Goal: Task Accomplishment & Management: Manage account settings

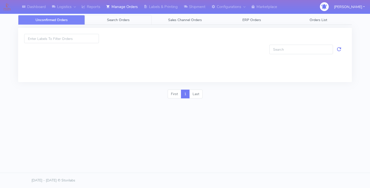
click at [123, 23] on link "Search Orders" at bounding box center [118, 20] width 67 height 10
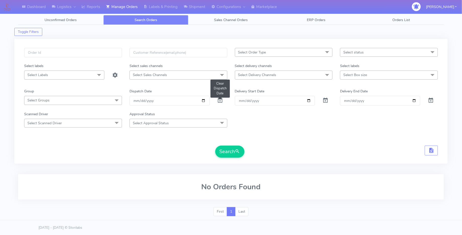
click at [221, 99] on span at bounding box center [220, 101] width 6 height 5
click at [311, 99] on input "Order" at bounding box center [275, 100] width 80 height 9
type input "[DATE]"
click at [370, 101] on input "Delivery End Date" at bounding box center [380, 100] width 80 height 9
type input "[DATE]"
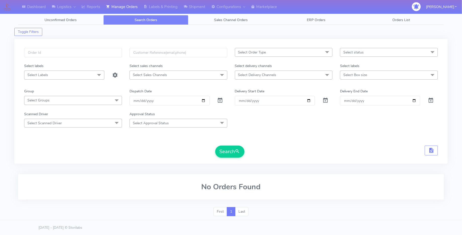
click at [370, 55] on span "Select status" at bounding box center [389, 52] width 98 height 9
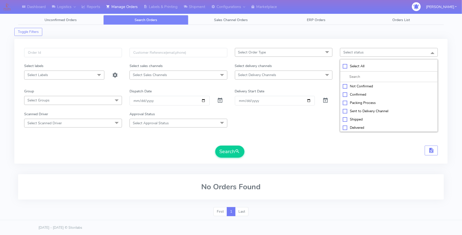
click at [344, 65] on div "Select All" at bounding box center [389, 66] width 92 height 5
checkbox input "true"
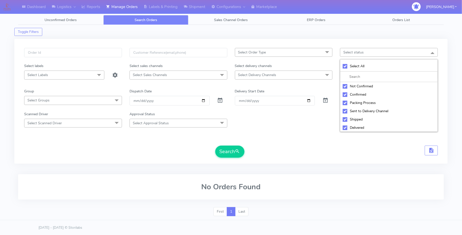
checkbox input "true"
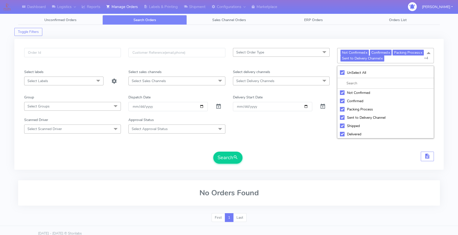
click at [341, 72] on div "UnSelect All" at bounding box center [385, 72] width 91 height 5
checkbox input "false"
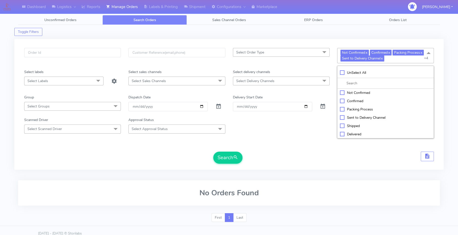
checkbox input "false"
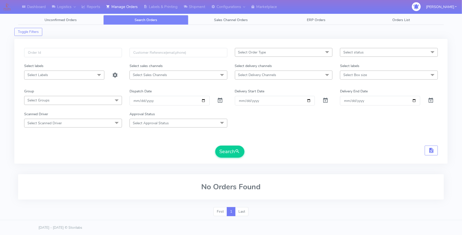
click at [280, 78] on span "Select Delivery Channels" at bounding box center [284, 75] width 98 height 9
click at [240, 125] on div "Royal Mail" at bounding box center [284, 125] width 92 height 5
checkbox input "true"
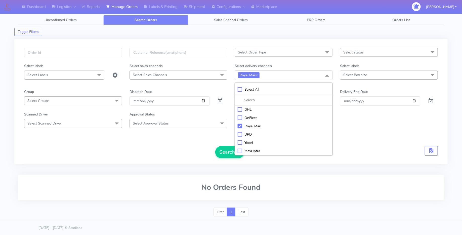
click at [241, 140] on div "Yodel" at bounding box center [284, 142] width 92 height 5
checkbox input "true"
click at [221, 151] on button "Search" at bounding box center [229, 152] width 29 height 12
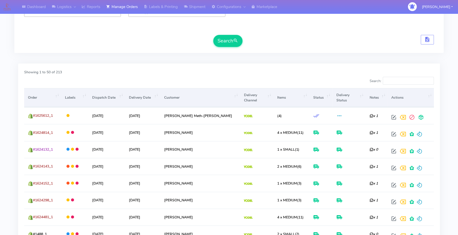
scroll to position [112, 0]
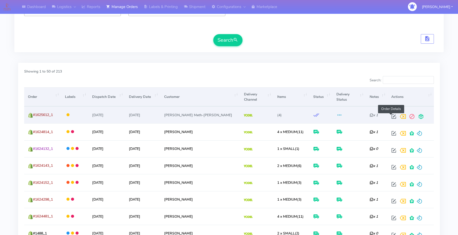
click at [370, 116] on span at bounding box center [393, 117] width 9 height 5
select select "5"
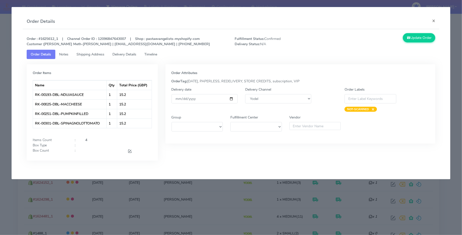
click at [157, 55] on span "Timeline" at bounding box center [151, 54] width 13 height 5
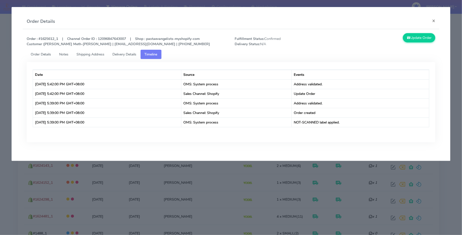
click at [136, 56] on span "Delivery Details" at bounding box center [125, 54] width 24 height 5
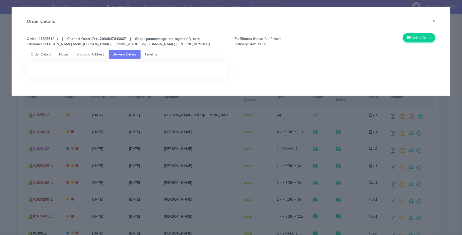
click at [164, 55] on ul "Order Details Notes Shipping Address Delivery Details Timeline" at bounding box center [231, 54] width 409 height 9
click at [154, 54] on span "Timeline" at bounding box center [151, 54] width 13 height 5
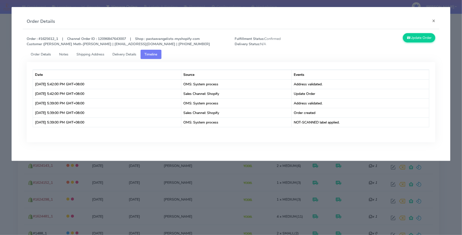
click at [39, 59] on link "Order Details" at bounding box center [41, 54] width 29 height 9
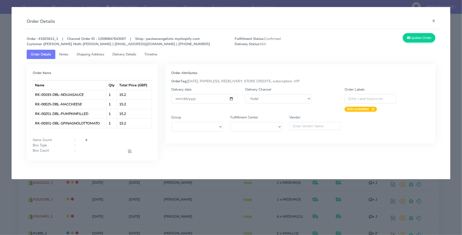
click at [50, 39] on strong "Order : #1625612_1 | Channel Order ID : 12096847643007 | Shop : pastaevangelist…" at bounding box center [119, 41] width 184 height 10
copy strong "1625612_1"
click at [370, 17] on button "×" at bounding box center [433, 20] width 11 height 13
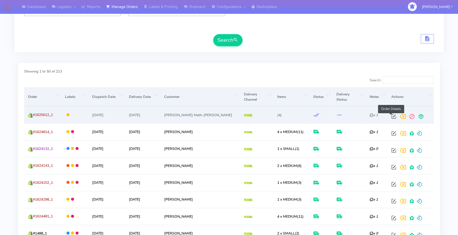
click at [370, 115] on span at bounding box center [393, 117] width 9 height 5
select select "5"
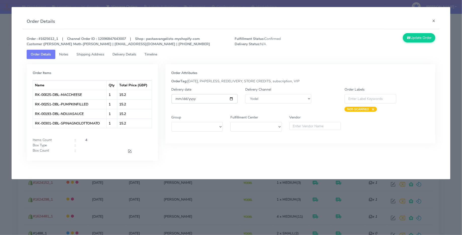
click at [232, 99] on input "[DATE]" at bounding box center [205, 98] width 66 height 9
click at [231, 98] on input "[DATE]" at bounding box center [205, 98] width 66 height 9
type input "[DATE]"
click at [370, 39] on button "Update Order" at bounding box center [419, 37] width 33 height 9
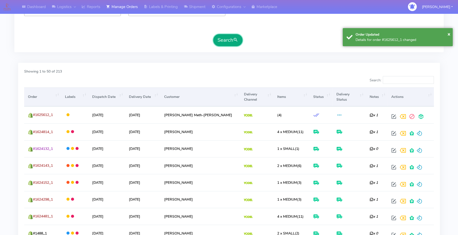
click at [230, 41] on button "Search" at bounding box center [227, 40] width 29 height 12
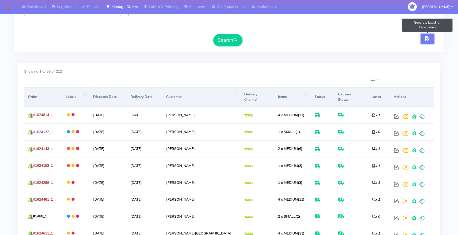
click at [370, 39] on span "button" at bounding box center [427, 39] width 6 height 5
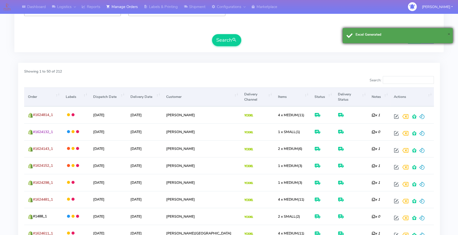
click at [370, 35] on span "×" at bounding box center [448, 34] width 3 height 7
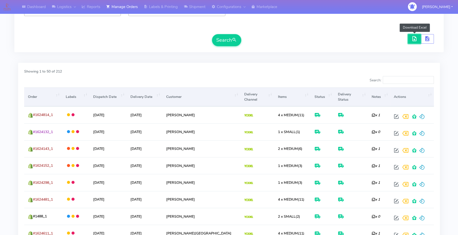
click at [370, 38] on span "button" at bounding box center [414, 39] width 6 height 5
